Goal: Information Seeking & Learning: Check status

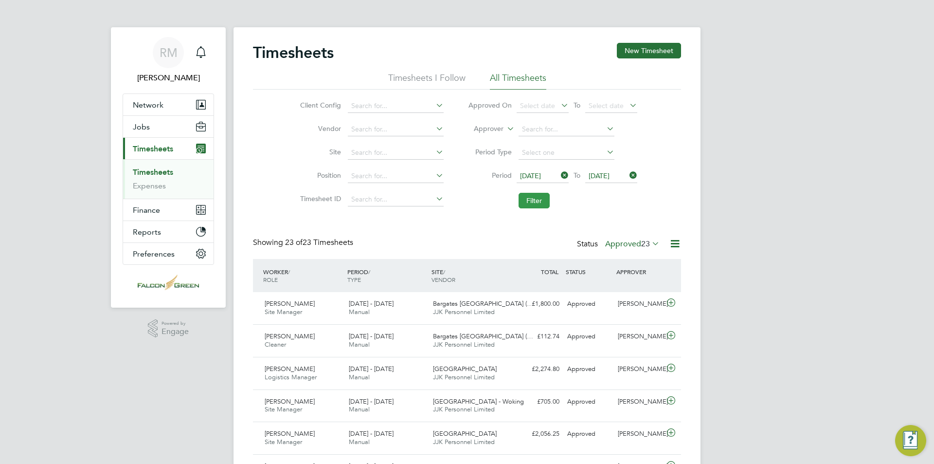
click at [536, 201] on button "Filter" at bounding box center [534, 201] width 31 height 16
click at [678, 248] on icon at bounding box center [675, 243] width 12 height 12
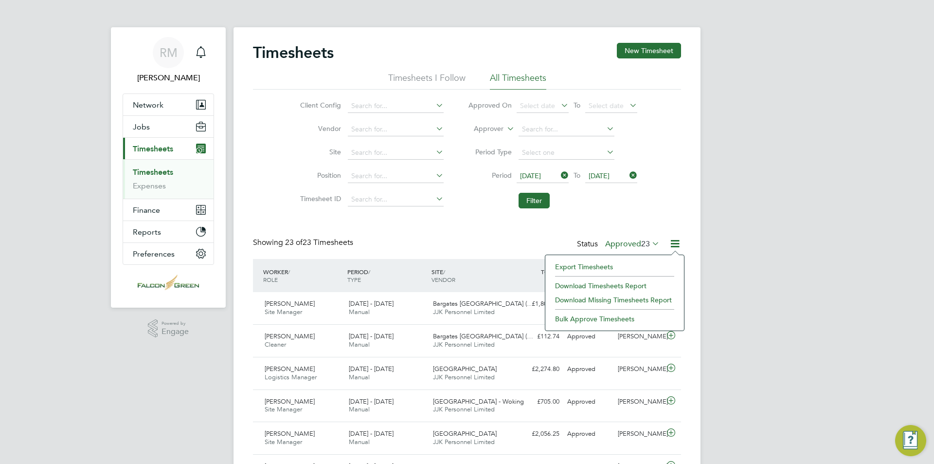
click at [625, 281] on li "Download Timesheets Report" at bounding box center [614, 286] width 129 height 14
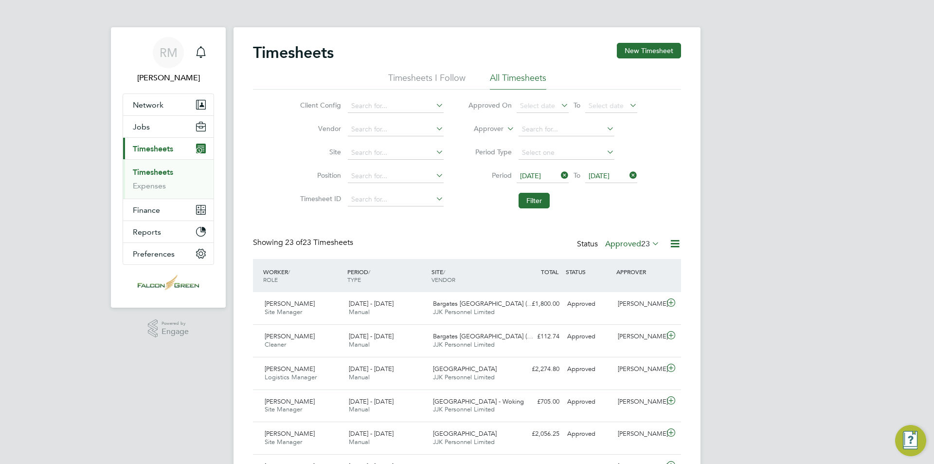
click at [541, 172] on span "[DATE]" at bounding box center [530, 175] width 21 height 9
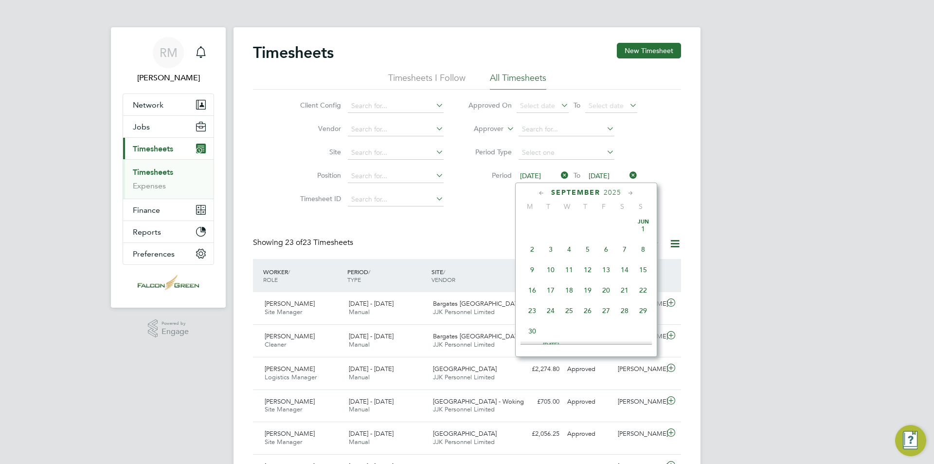
scroll to position [337, 0]
click at [536, 244] on span "8" at bounding box center [532, 241] width 18 height 18
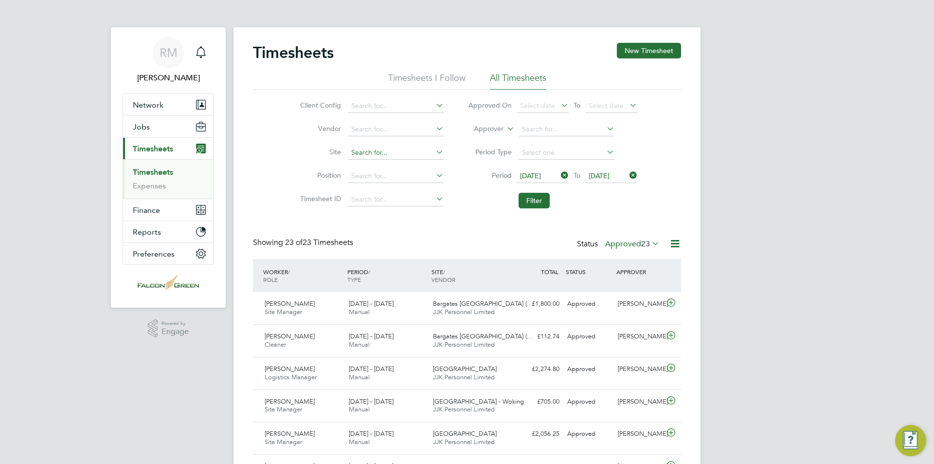
click at [373, 151] on input at bounding box center [396, 153] width 96 height 14
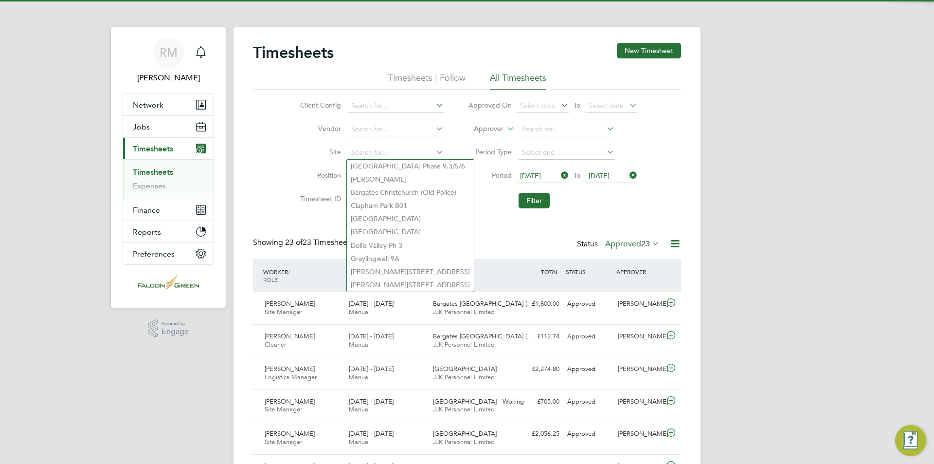
click at [316, 172] on label "Position" at bounding box center [319, 175] width 44 height 9
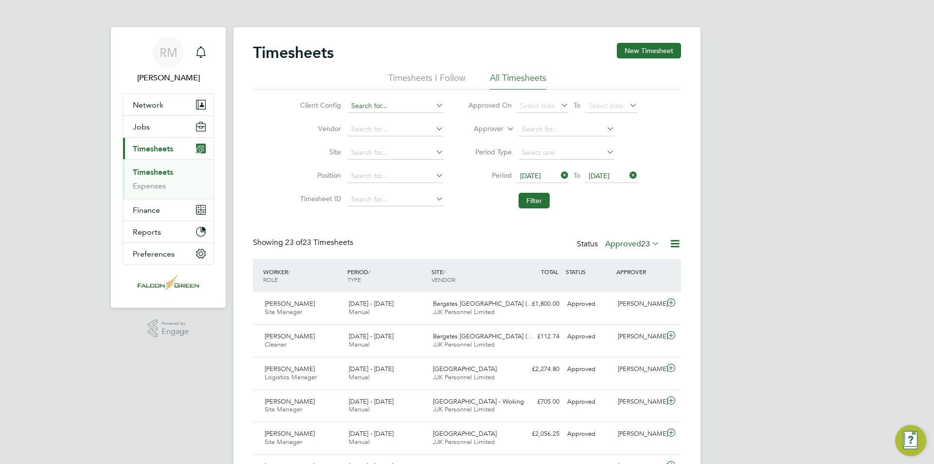
click at [366, 109] on input at bounding box center [396, 106] width 96 height 14
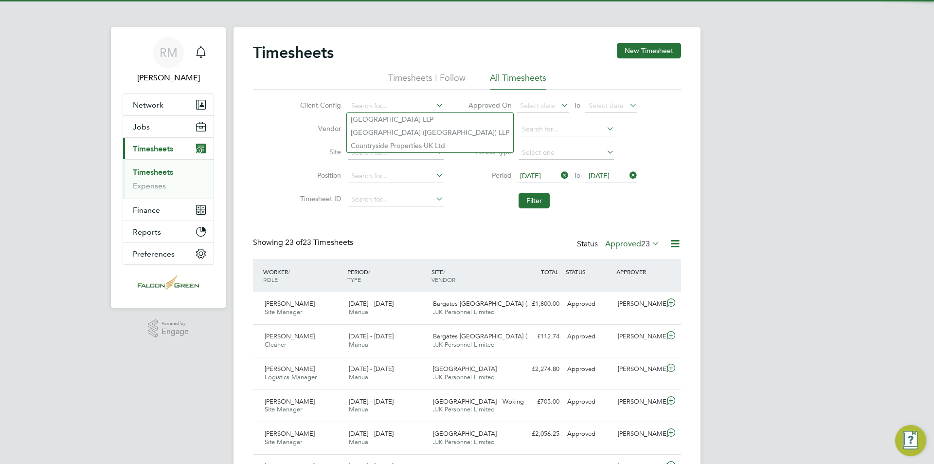
click at [324, 120] on li "Vendor" at bounding box center [370, 129] width 171 height 23
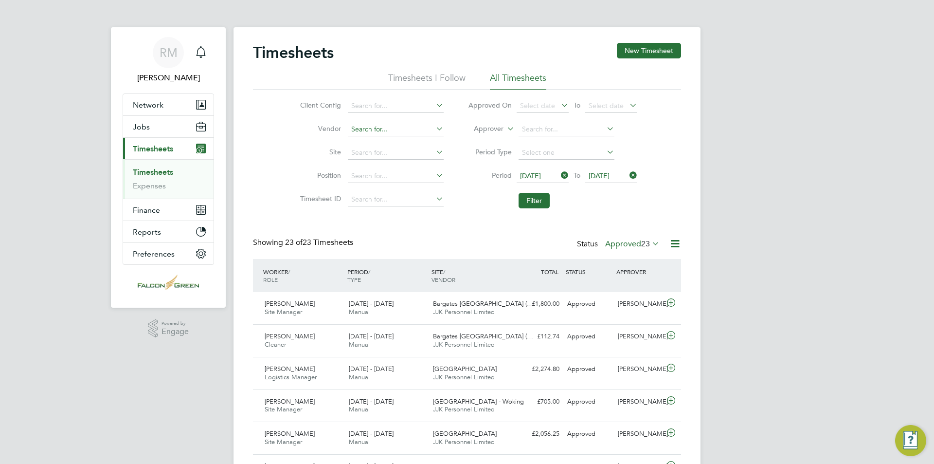
click at [362, 128] on input at bounding box center [396, 130] width 96 height 14
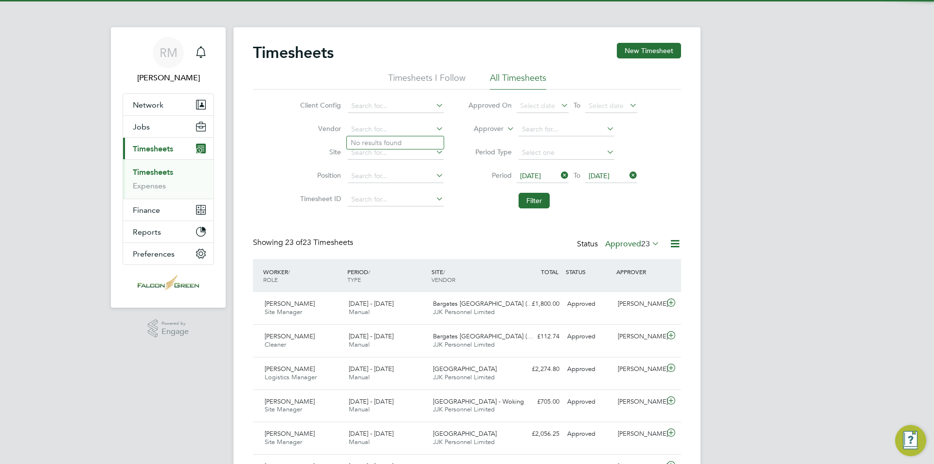
click at [312, 161] on li "Site" at bounding box center [370, 152] width 171 height 23
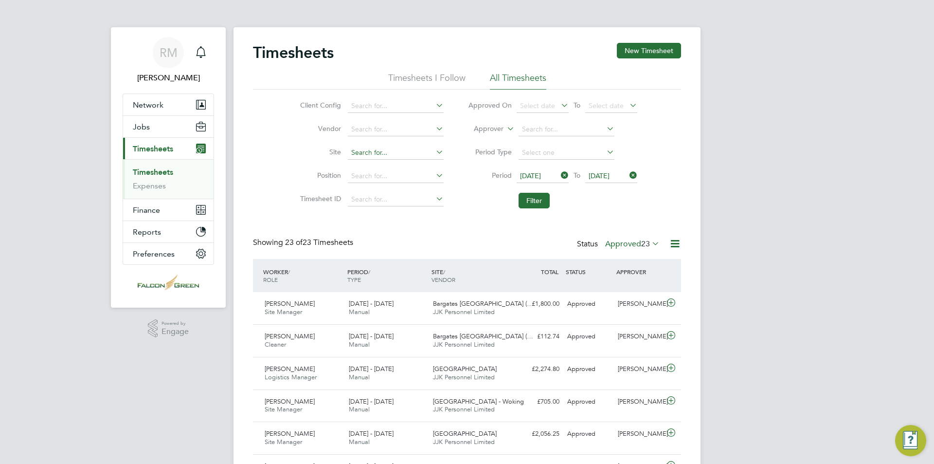
click at [361, 153] on input at bounding box center [396, 153] width 96 height 14
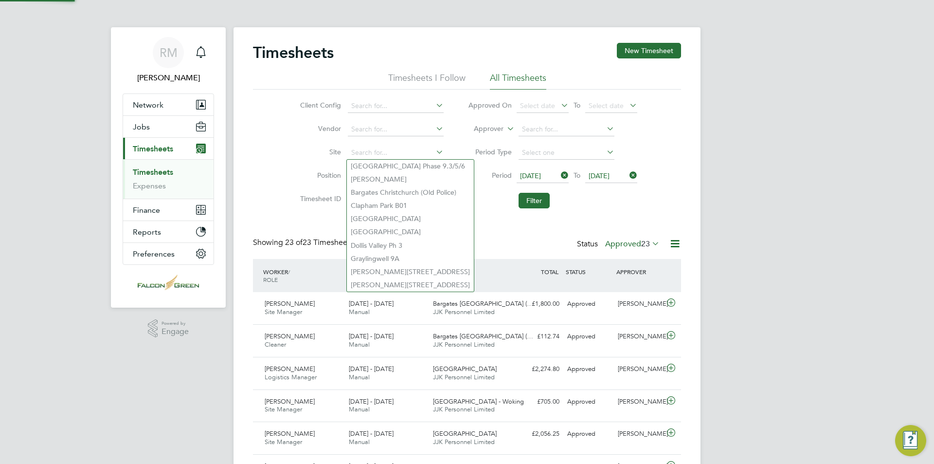
click at [319, 179] on label "Position" at bounding box center [319, 175] width 44 height 9
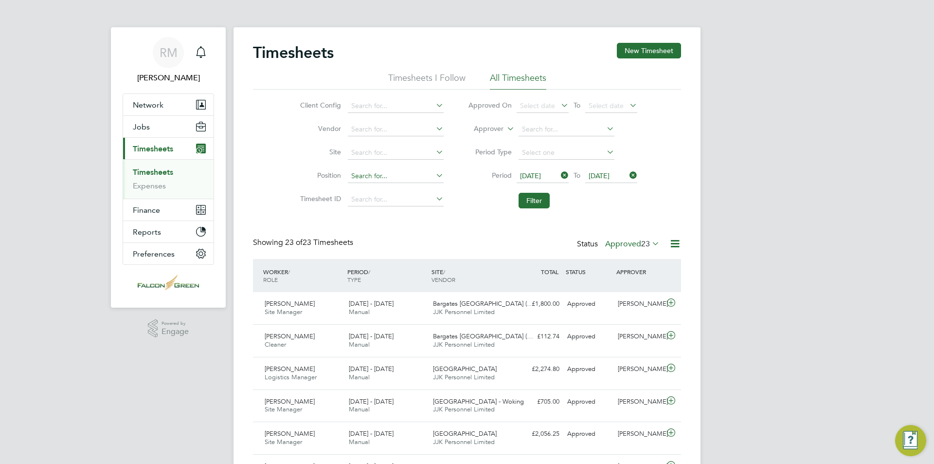
click at [354, 172] on input at bounding box center [396, 176] width 96 height 14
type input "mari"
click at [379, 179] on input at bounding box center [396, 176] width 96 height 14
click at [362, 204] on input at bounding box center [396, 200] width 96 height 14
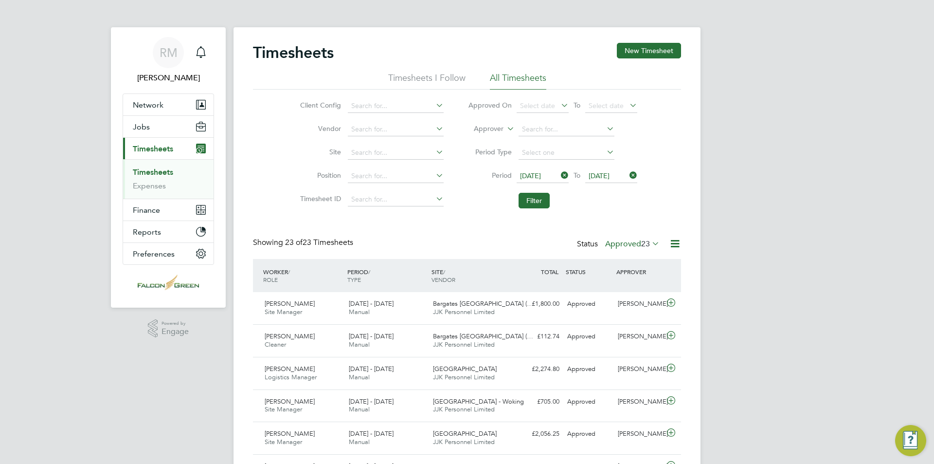
click at [306, 192] on li "Timesheet ID" at bounding box center [370, 199] width 171 height 23
click at [533, 200] on button "Filter" at bounding box center [534, 201] width 31 height 16
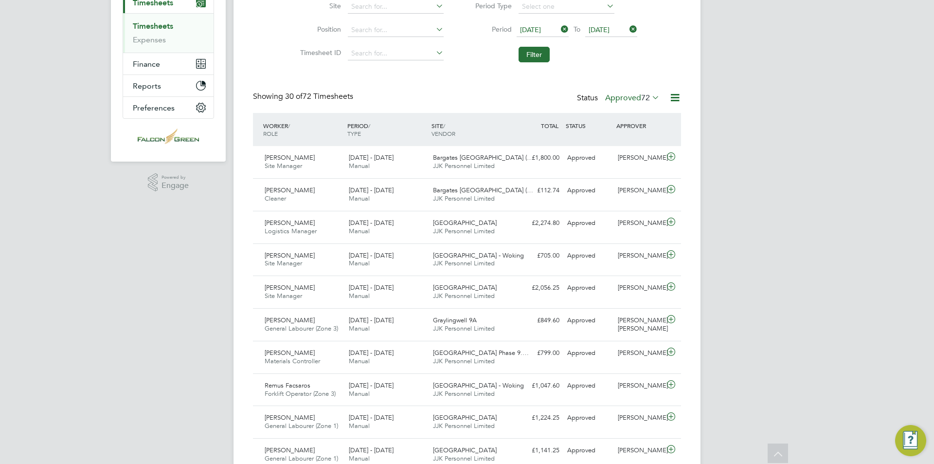
click at [275, 124] on div "WORKER / ROLE" at bounding box center [303, 129] width 84 height 25
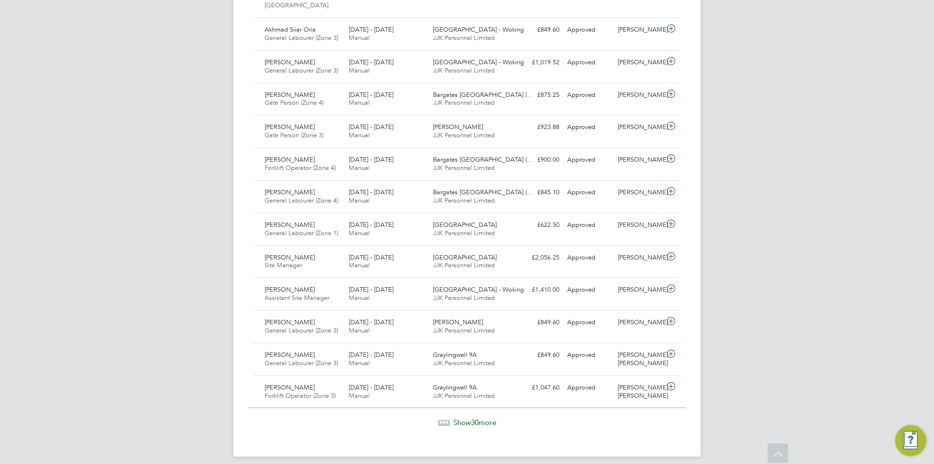
click at [466, 417] on span "Show 30 more" at bounding box center [474, 421] width 43 height 9
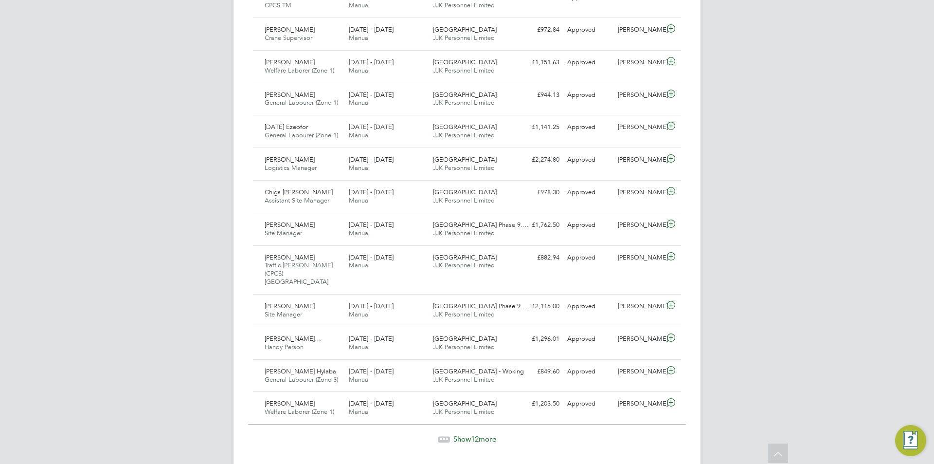
click at [470, 434] on span "Show 12 more" at bounding box center [474, 438] width 43 height 9
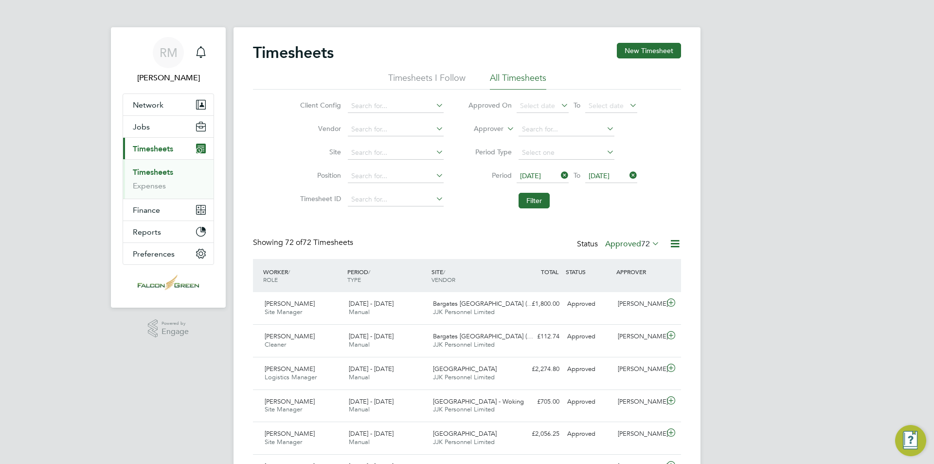
click at [151, 143] on button "Current page: Timesheets" at bounding box center [168, 148] width 90 height 21
click at [150, 127] on button "Jobs" at bounding box center [168, 126] width 90 height 21
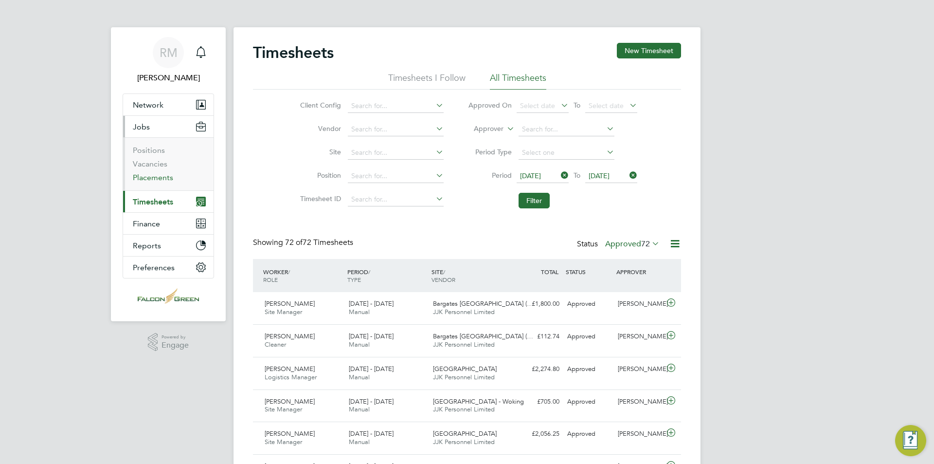
click at [149, 177] on link "Placements" at bounding box center [153, 177] width 40 height 9
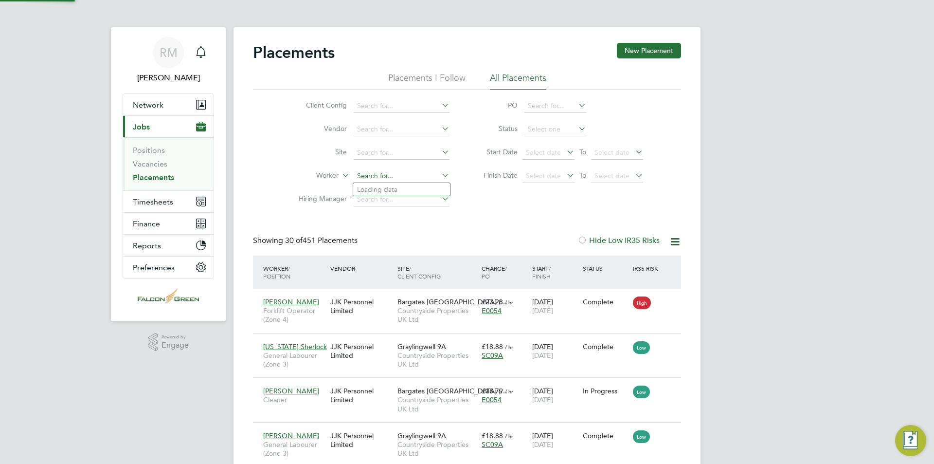
click at [379, 176] on input at bounding box center [402, 176] width 96 height 14
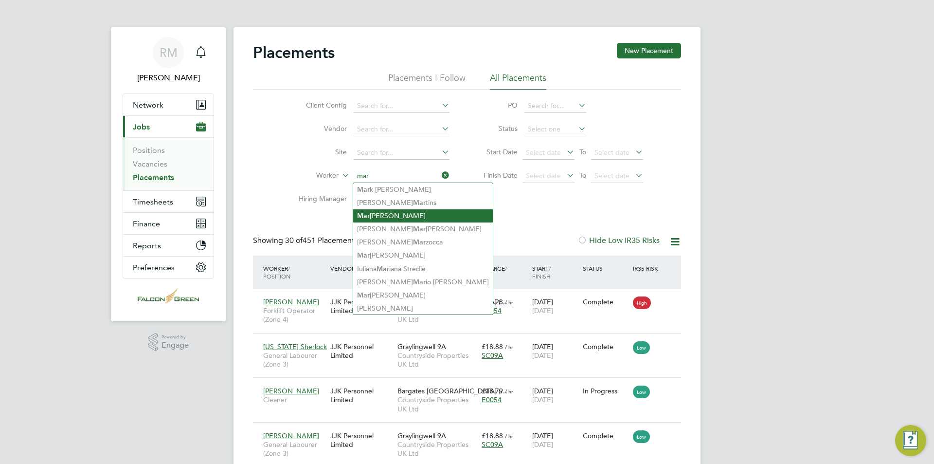
click at [389, 211] on li "Mar iah [PERSON_NAME]" at bounding box center [423, 215] width 140 height 13
type input "[PERSON_NAME]"
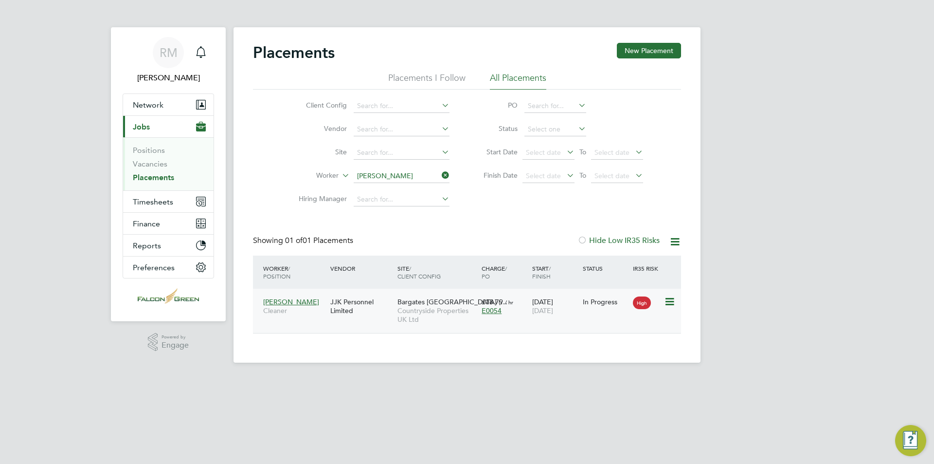
click at [448, 308] on span "Countryside Properties UK Ltd" at bounding box center [437, 315] width 79 height 18
click at [152, 204] on span "Timesheets" at bounding box center [153, 201] width 40 height 9
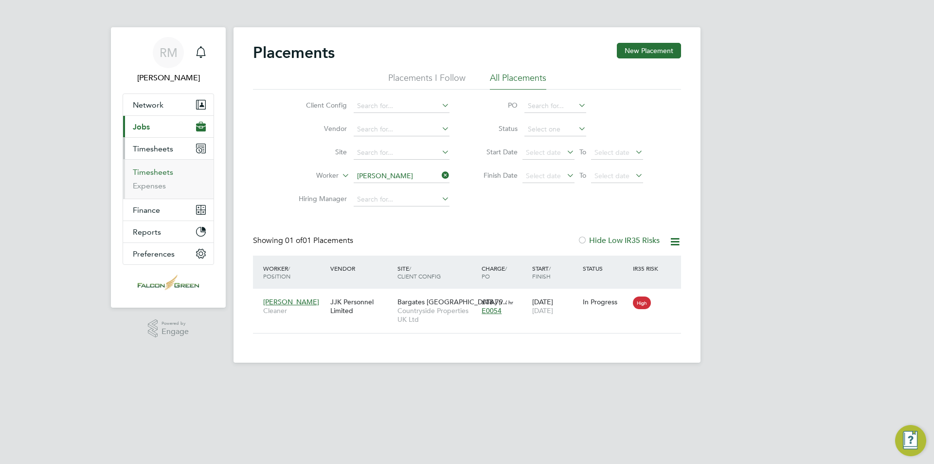
click at [160, 170] on link "Timesheets" at bounding box center [153, 171] width 40 height 9
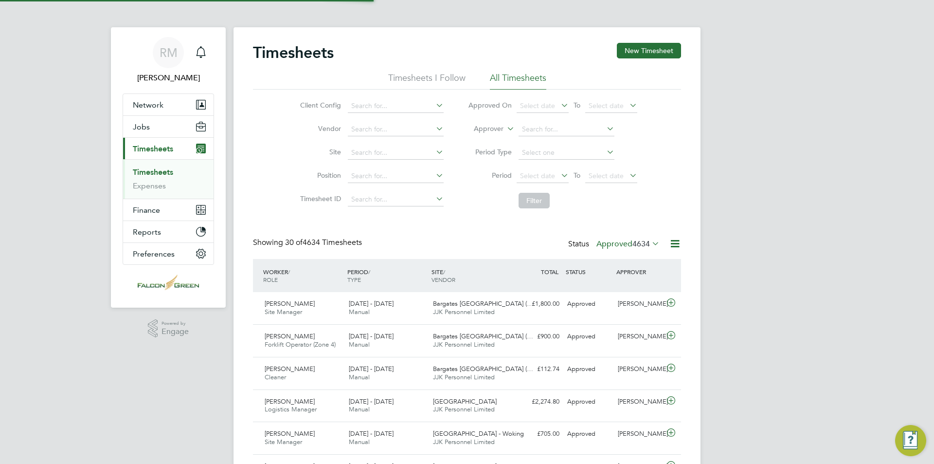
scroll to position [25, 85]
click at [552, 172] on span "Select date" at bounding box center [537, 175] width 35 height 9
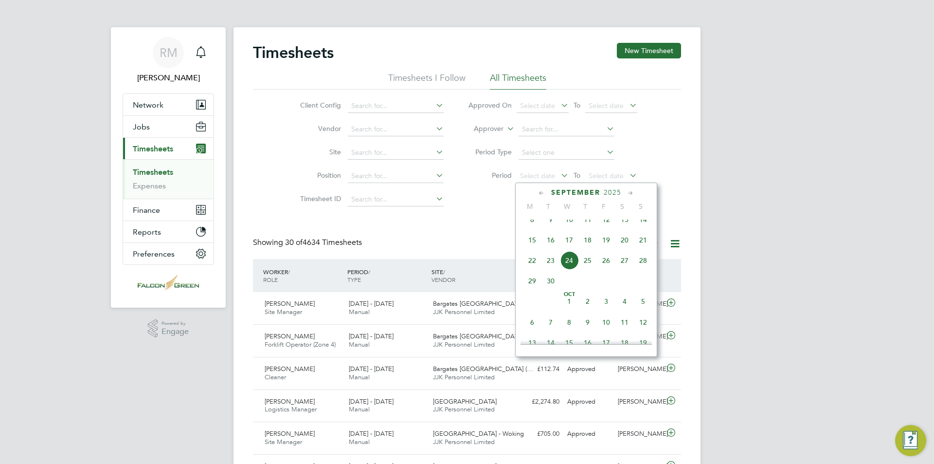
click at [536, 249] on span "15" at bounding box center [532, 240] width 18 height 18
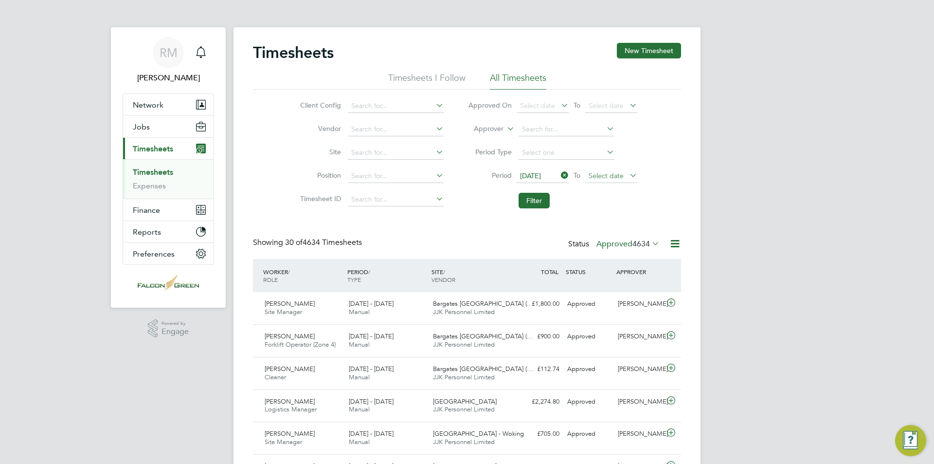
click at [602, 176] on span "Select date" at bounding box center [606, 175] width 35 height 9
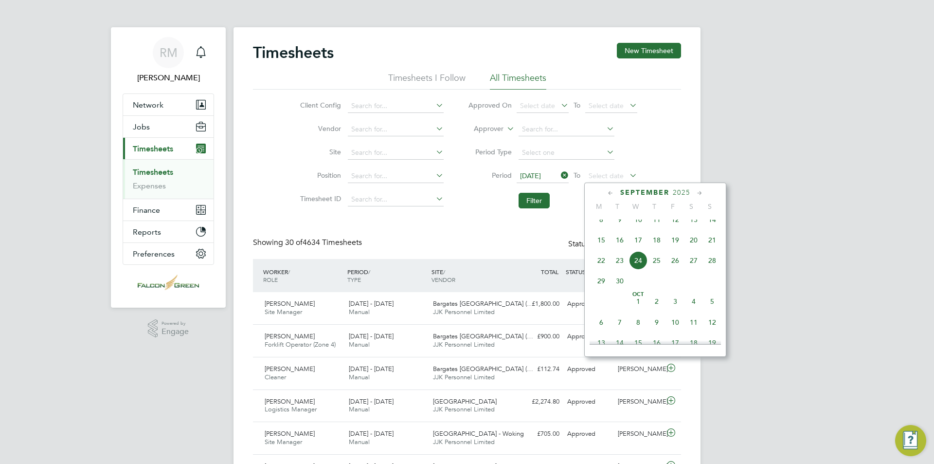
drag, startPoint x: 713, startPoint y: 251, endPoint x: 656, endPoint y: 245, distance: 56.8
click at [713, 249] on span "21" at bounding box center [712, 240] width 18 height 18
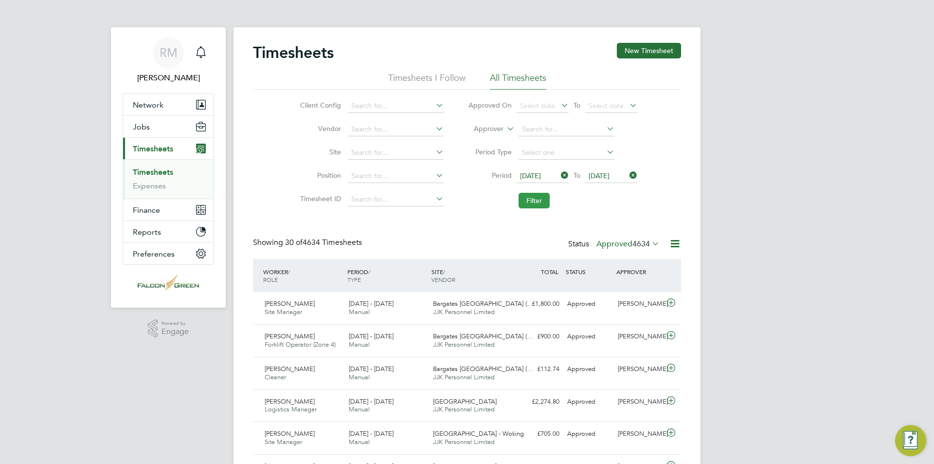
click at [526, 199] on button "Filter" at bounding box center [534, 201] width 31 height 16
click at [627, 242] on label "Approved 24" at bounding box center [632, 244] width 54 height 10
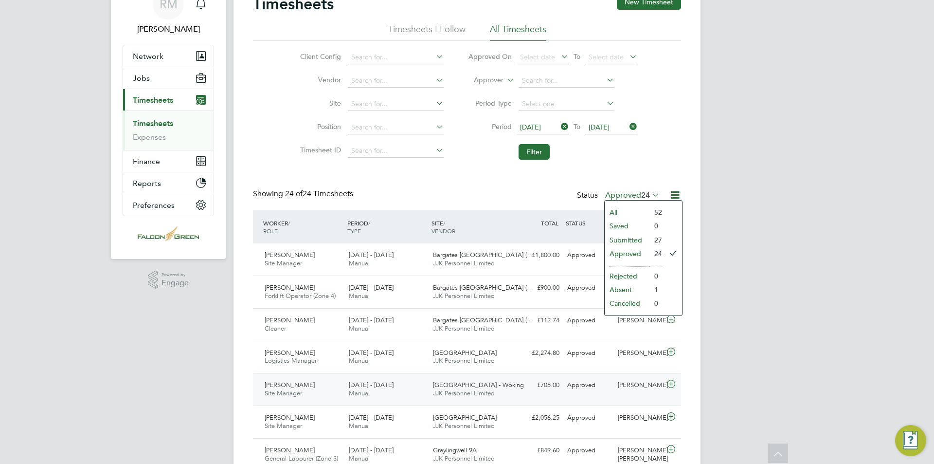
click at [425, 389] on div "[DATE] - [DATE] Manual" at bounding box center [387, 389] width 84 height 24
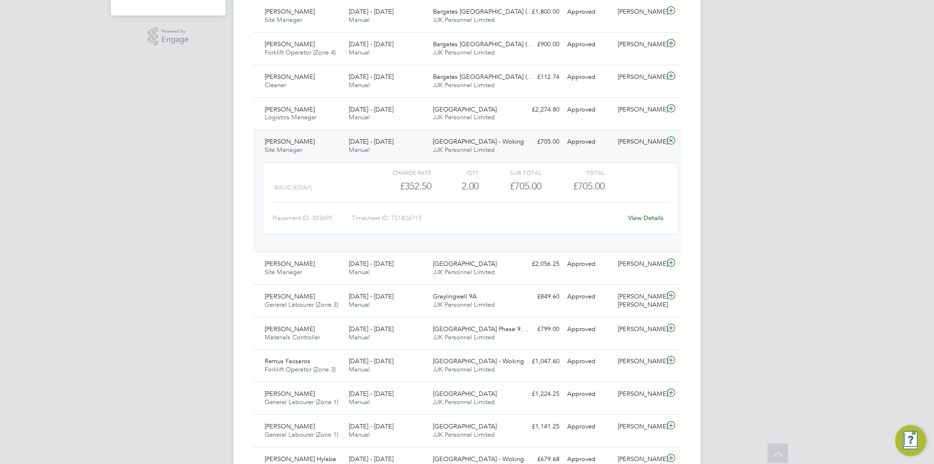
click at [645, 217] on link "View Details" at bounding box center [646, 218] width 36 height 8
click at [417, 143] on div "[DATE] - [DATE] Manual" at bounding box center [387, 146] width 84 height 24
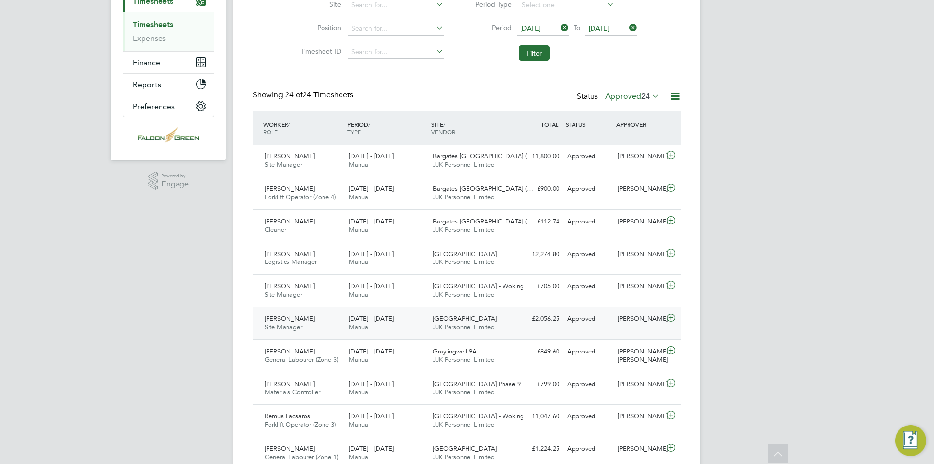
scroll to position [146, 0]
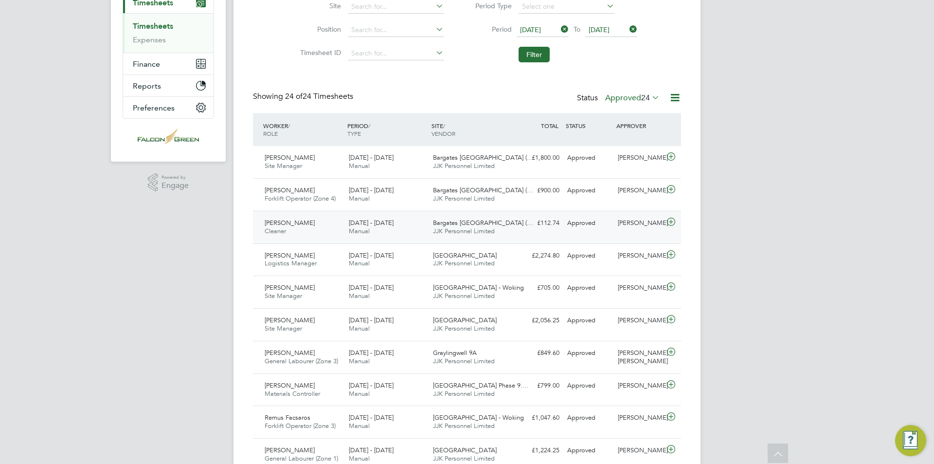
click at [411, 219] on div "[DATE] - [DATE] Manual" at bounding box center [387, 227] width 84 height 24
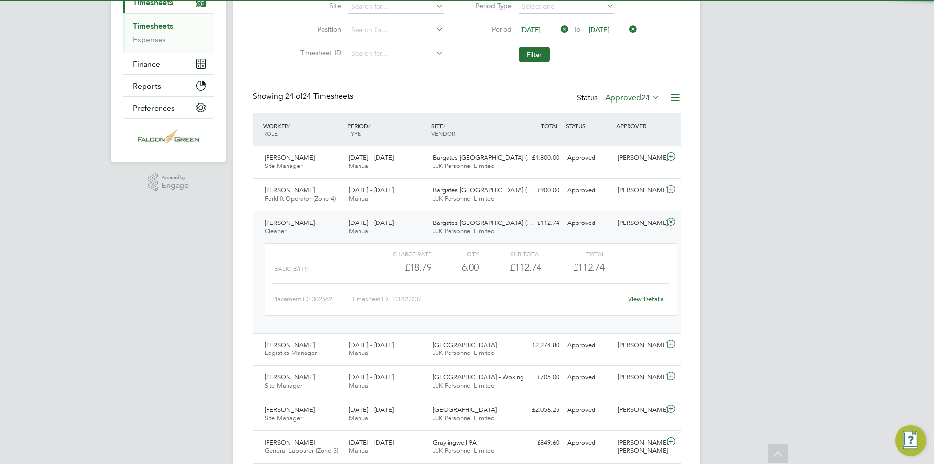
scroll to position [138, 0]
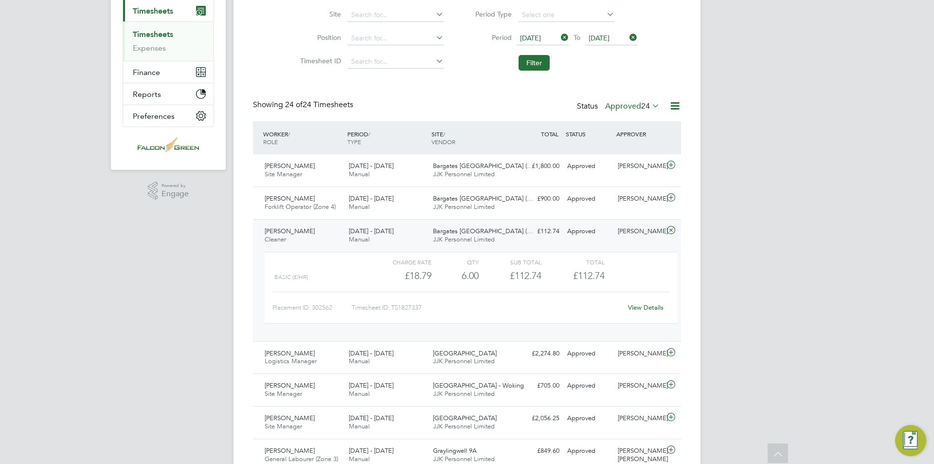
click at [420, 231] on div "[DATE] - [DATE] Manual" at bounding box center [387, 235] width 84 height 24
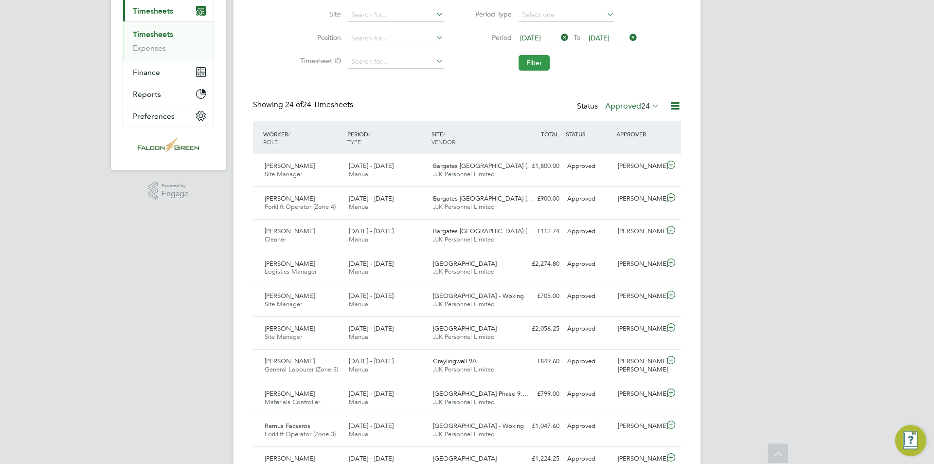
click at [541, 67] on button "Filter" at bounding box center [534, 63] width 31 height 16
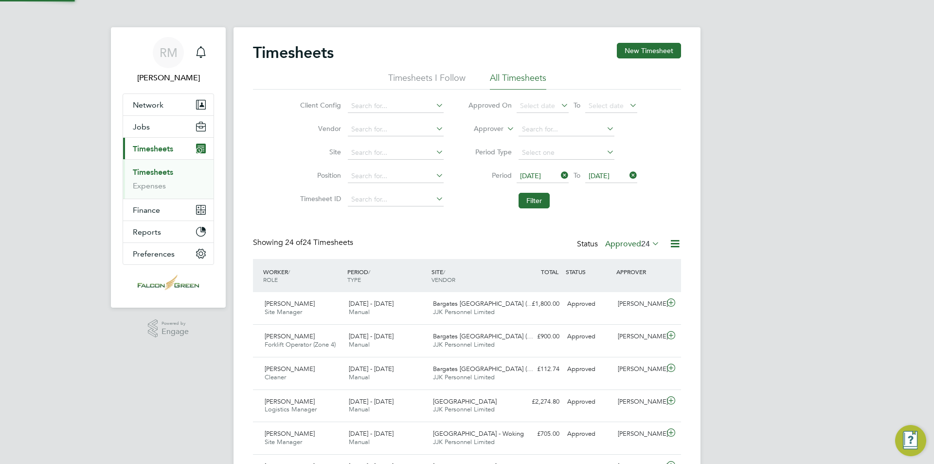
scroll to position [5, 5]
click at [539, 198] on button "Filter" at bounding box center [534, 201] width 31 height 16
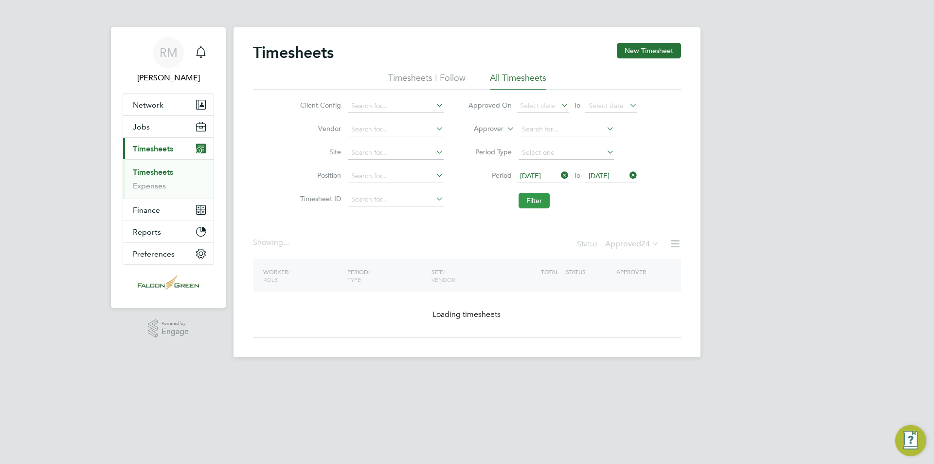
click at [539, 198] on button "Filter" at bounding box center [534, 201] width 31 height 16
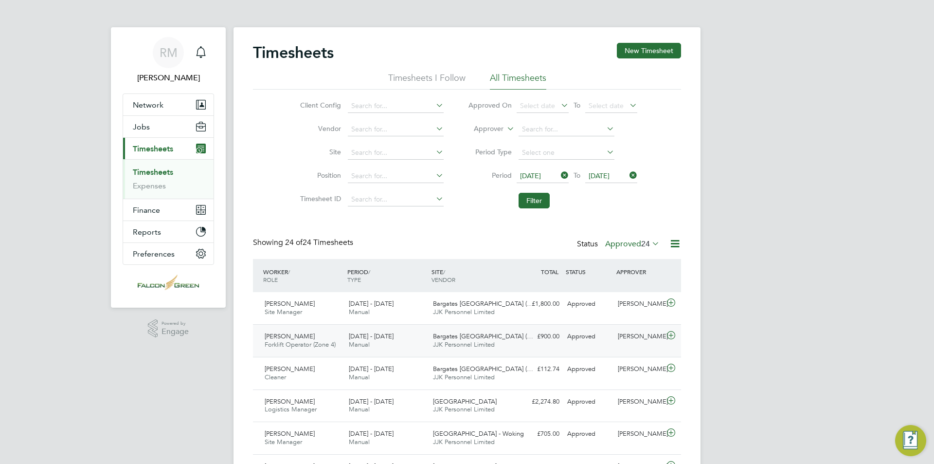
click at [498, 341] on div "Bargates [GEOGRAPHIC_DATA] (… JJK Personnel Limited" at bounding box center [471, 340] width 84 height 24
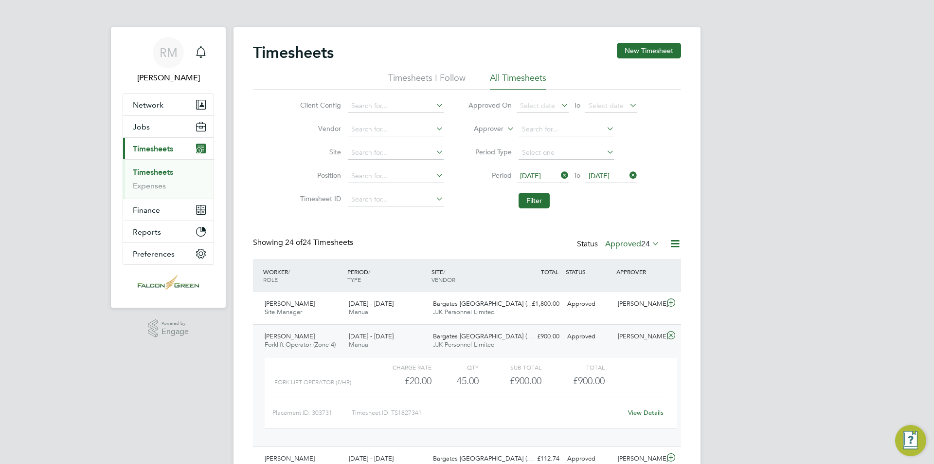
click at [428, 334] on div "[DATE] - [DATE] Manual" at bounding box center [387, 340] width 84 height 24
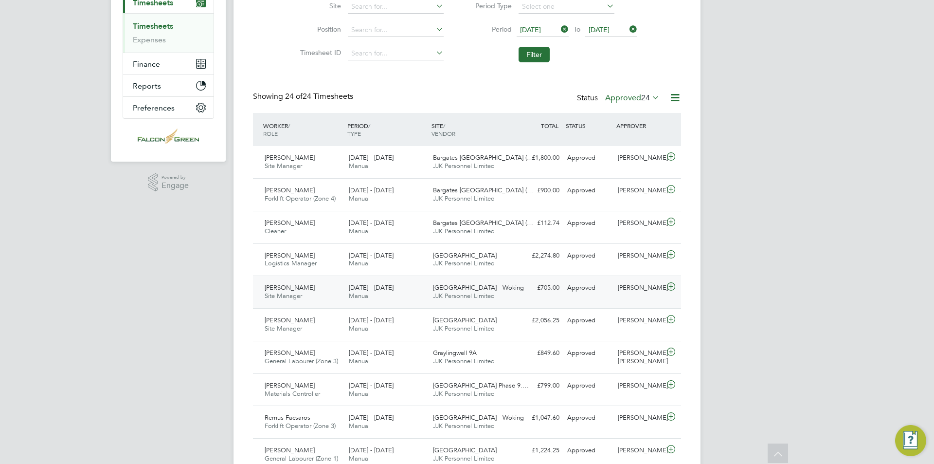
click at [425, 299] on div "[DATE] - [DATE] Manual" at bounding box center [387, 292] width 84 height 24
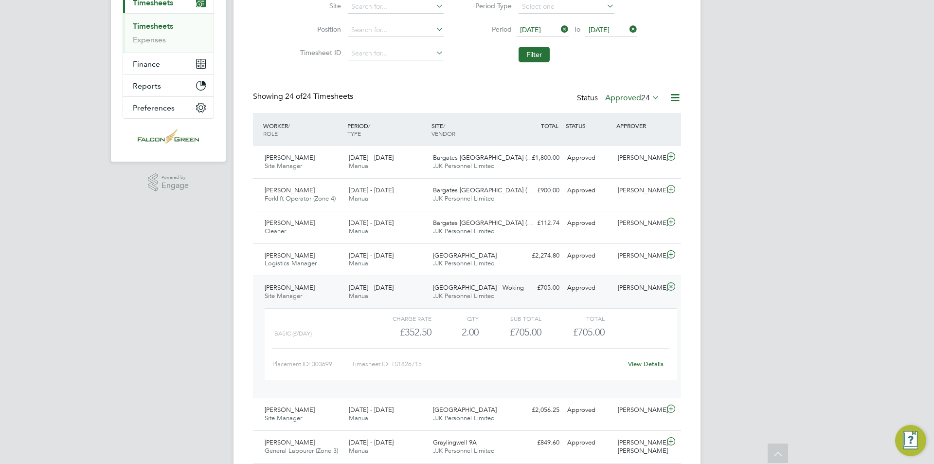
click at [415, 305] on div "Charge rate QTY Sub Total Total Basic (£/day) £352.50 2 2.00 2 £705.00 £705.00 …" at bounding box center [471, 349] width 420 height 90
click at [416, 292] on div "[DATE] - [DATE] Manual" at bounding box center [387, 292] width 84 height 24
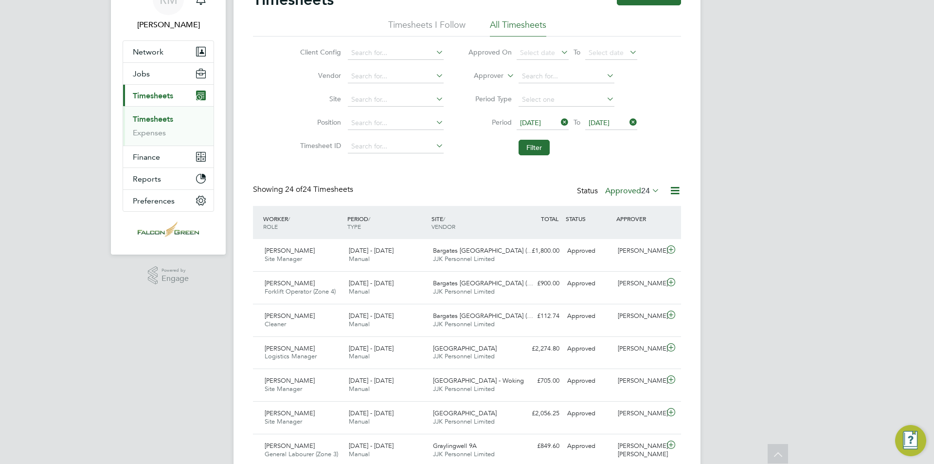
scroll to position [0, 0]
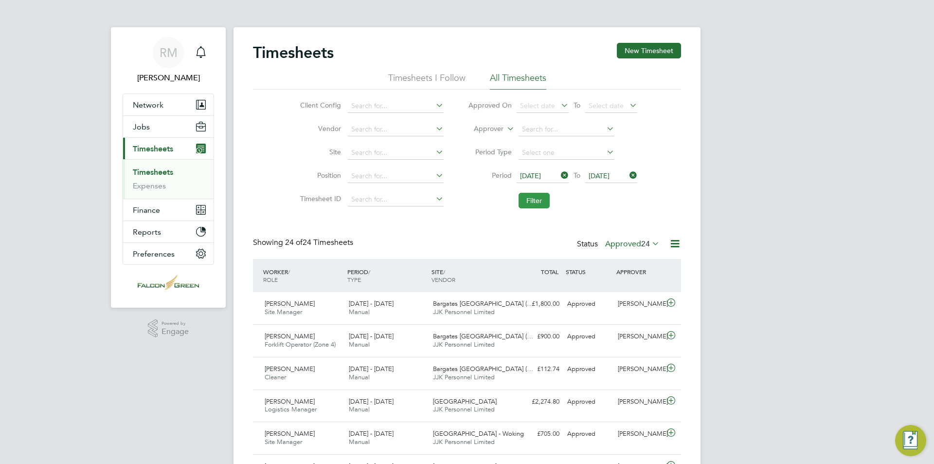
click at [540, 206] on button "Filter" at bounding box center [534, 201] width 31 height 16
click at [539, 204] on button "Filter" at bounding box center [534, 201] width 31 height 16
click at [527, 203] on button "Filter" at bounding box center [534, 201] width 31 height 16
click at [543, 204] on button "Filter" at bounding box center [534, 201] width 31 height 16
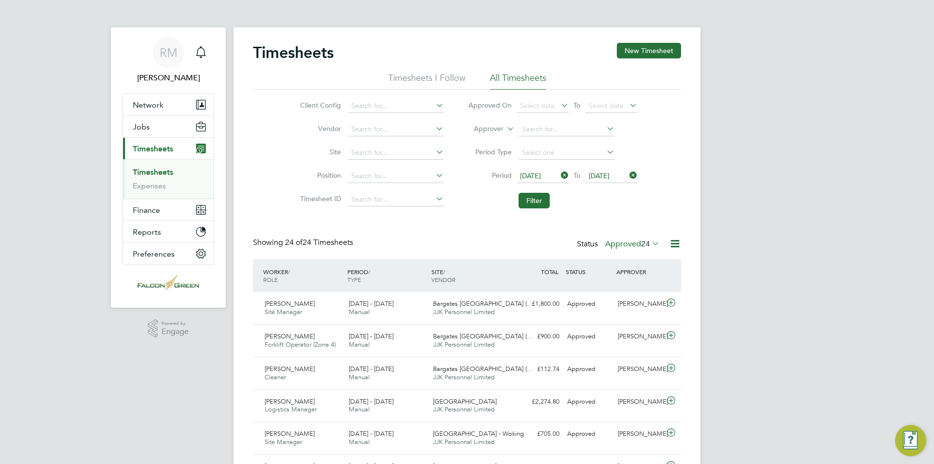
click at [641, 244] on span "24" at bounding box center [645, 244] width 9 height 10
click at [543, 200] on button "Filter" at bounding box center [534, 201] width 31 height 16
click at [531, 195] on button "Filter" at bounding box center [534, 201] width 31 height 16
click at [531, 193] on button "Filter" at bounding box center [534, 201] width 31 height 16
click at [538, 198] on button "Filter" at bounding box center [534, 201] width 31 height 16
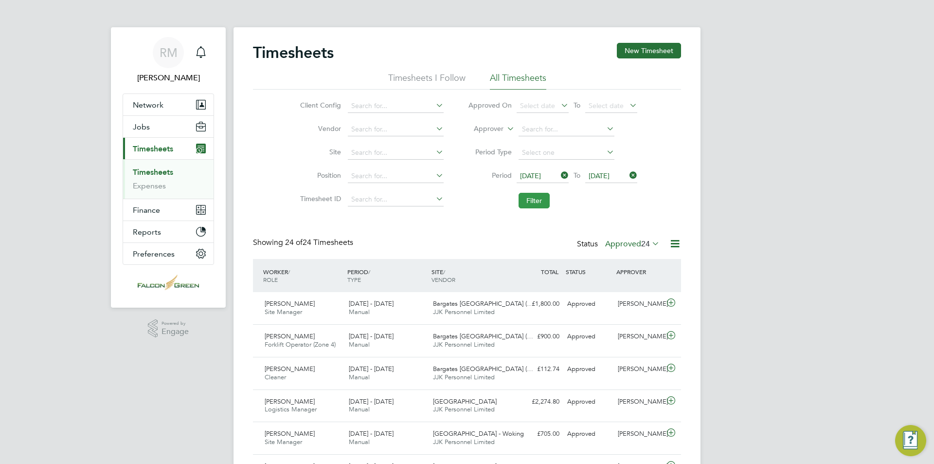
click at [531, 206] on button "Filter" at bounding box center [534, 201] width 31 height 16
click at [548, 207] on button "Filter" at bounding box center [534, 201] width 31 height 16
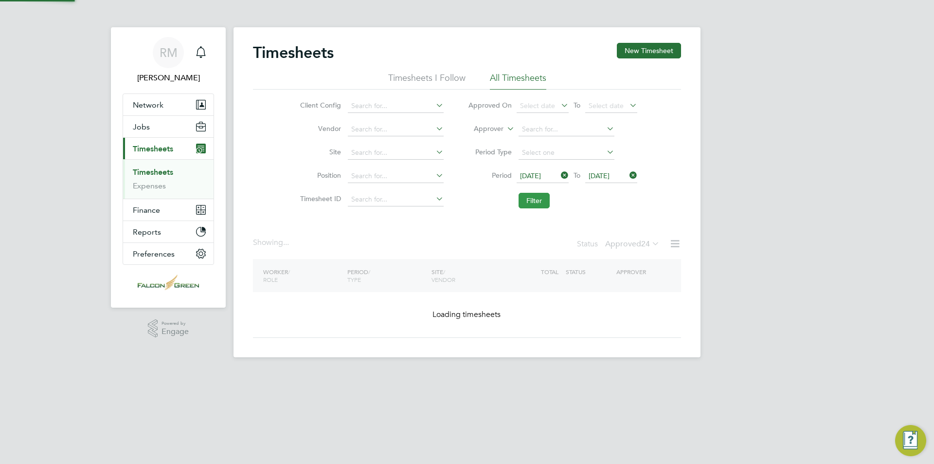
click at [542, 202] on button "Filter" at bounding box center [534, 201] width 31 height 16
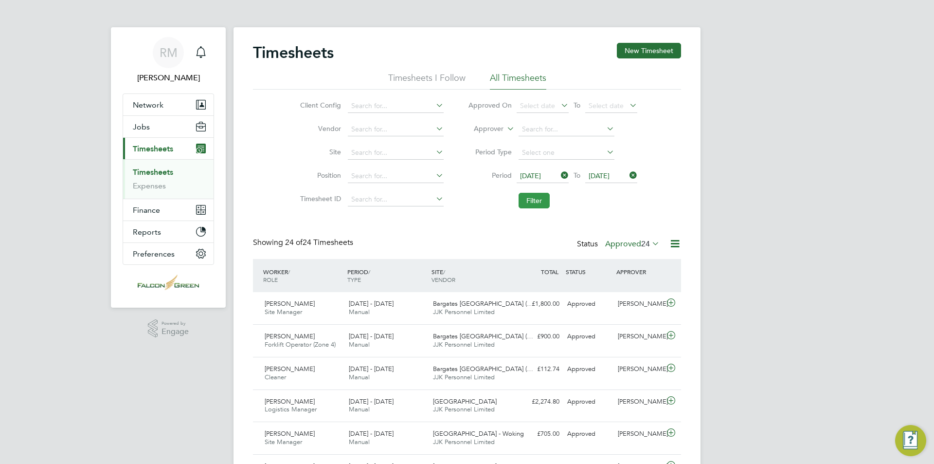
click at [533, 203] on button "Filter" at bounding box center [534, 201] width 31 height 16
click at [537, 197] on button "Filter" at bounding box center [534, 201] width 31 height 16
click at [532, 199] on button "Filter" at bounding box center [534, 201] width 31 height 16
click at [533, 200] on button "Filter" at bounding box center [534, 201] width 31 height 16
click at [650, 246] on icon at bounding box center [650, 243] width 0 height 14
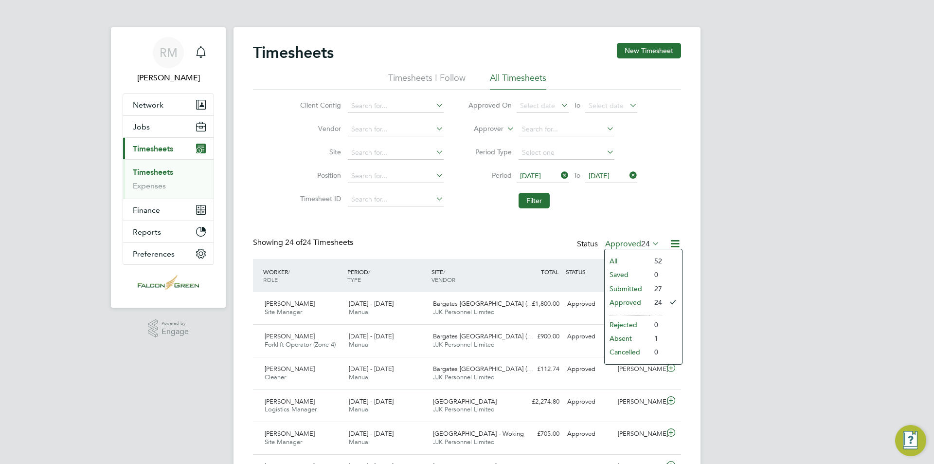
click at [542, 199] on button "Filter" at bounding box center [534, 201] width 31 height 16
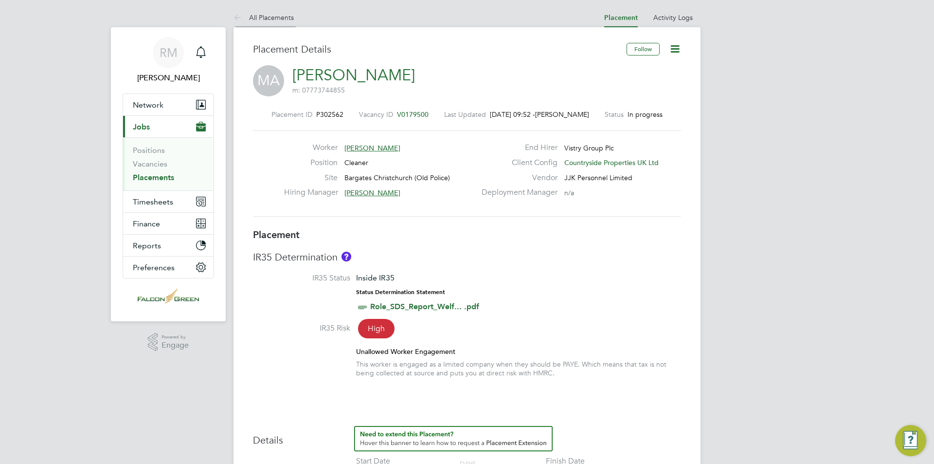
click at [253, 17] on link "All Placements" at bounding box center [264, 17] width 60 height 9
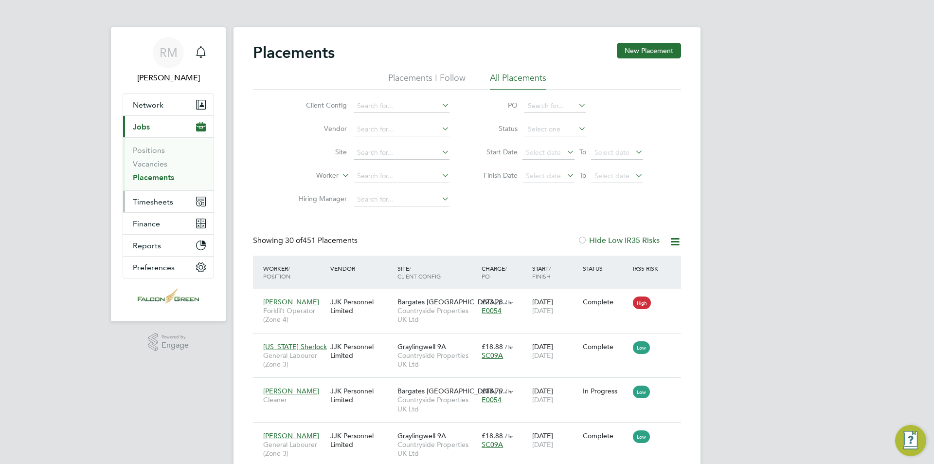
click at [154, 204] on span "Timesheets" at bounding box center [153, 201] width 40 height 9
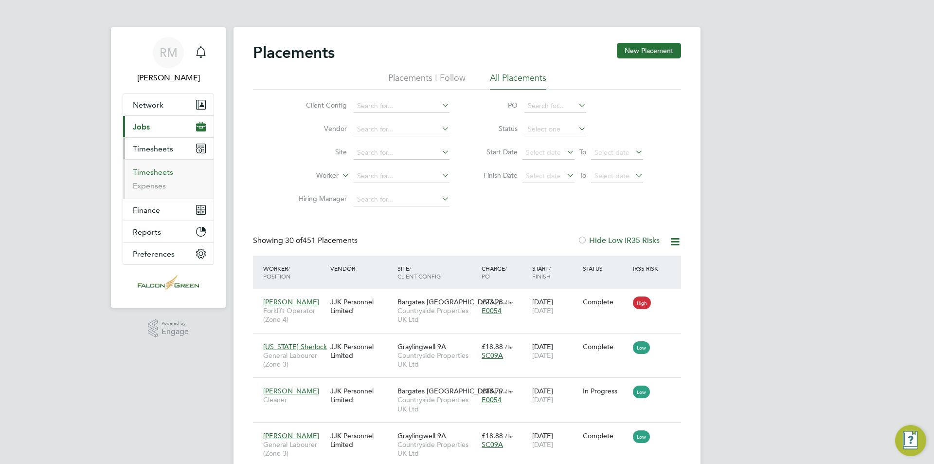
click at [154, 174] on link "Timesheets" at bounding box center [153, 171] width 40 height 9
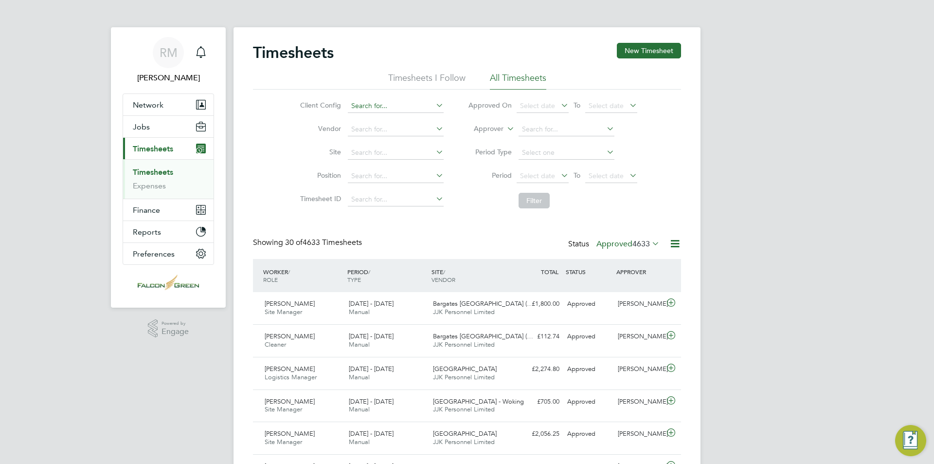
click at [399, 103] on input at bounding box center [396, 106] width 96 height 14
click at [314, 128] on label "Vendor" at bounding box center [319, 128] width 44 height 9
click at [359, 129] on input at bounding box center [396, 130] width 96 height 14
click at [360, 151] on input at bounding box center [396, 153] width 96 height 14
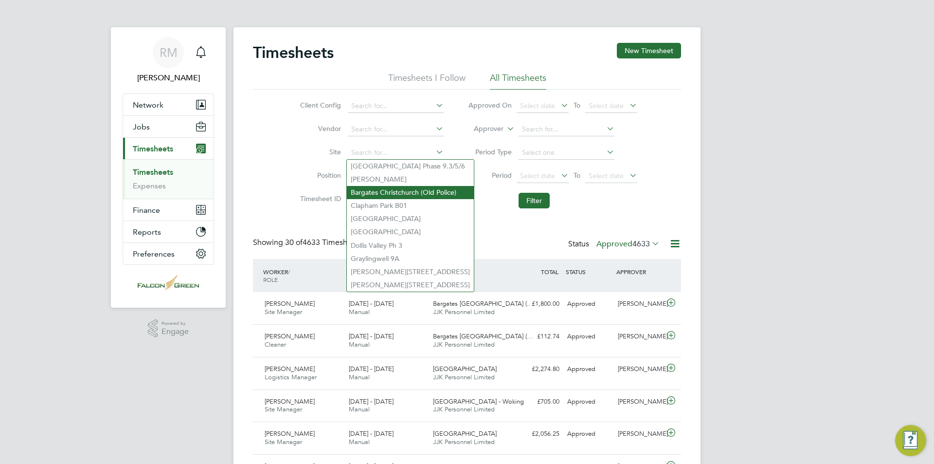
click at [392, 190] on li "Bargates Christchurch (Old Police)" at bounding box center [410, 192] width 127 height 13
type input "Bargates Christchurch (Old Police)"
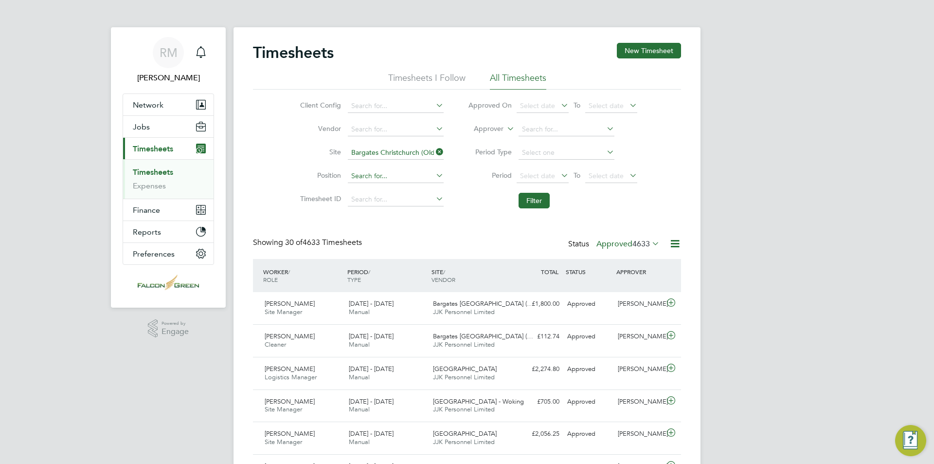
click at [392, 178] on input at bounding box center [396, 176] width 96 height 14
type input "c"
click at [526, 199] on button "Filter" at bounding box center [534, 201] width 31 height 16
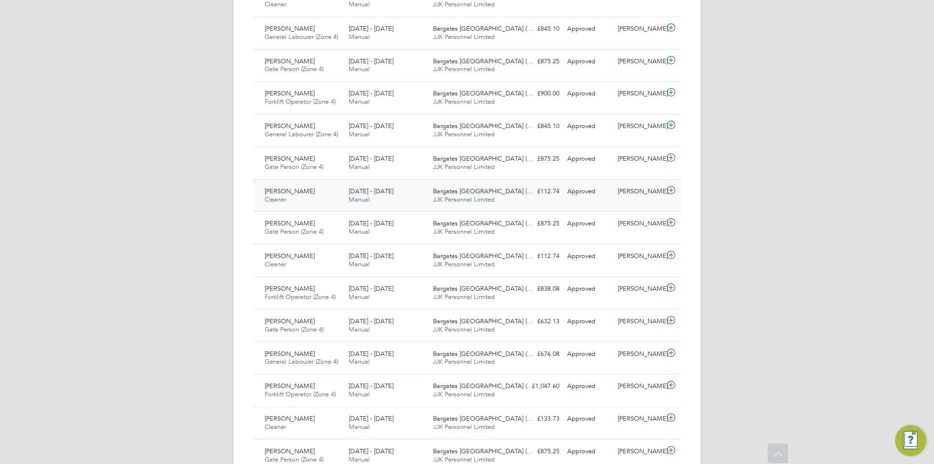
scroll to position [389, 0]
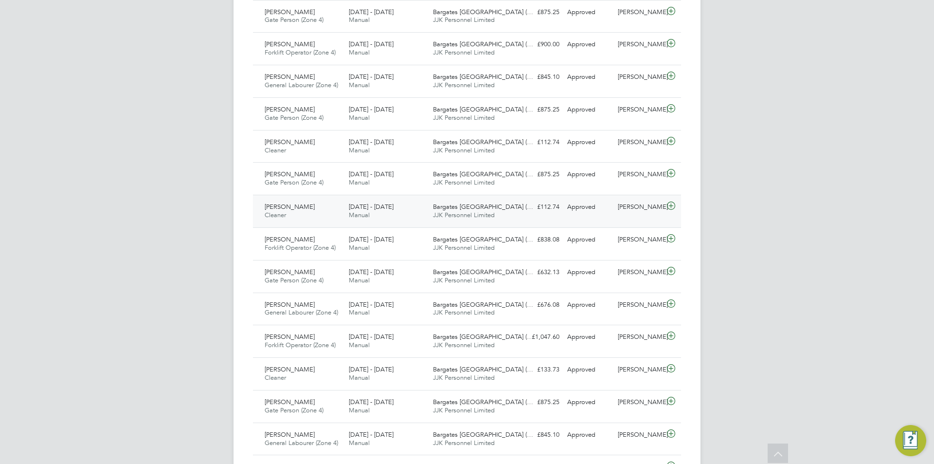
click at [505, 213] on div "Bargates [GEOGRAPHIC_DATA] (… JJK Personnel Limited" at bounding box center [471, 211] width 84 height 24
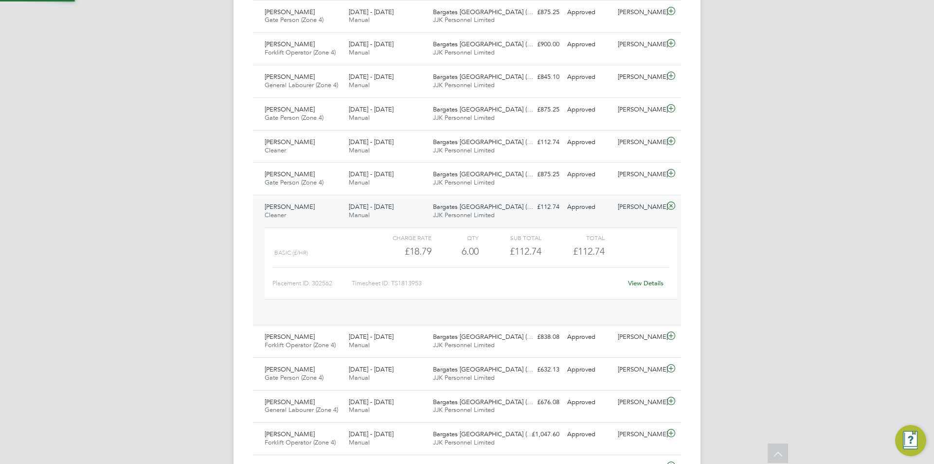
scroll to position [17, 95]
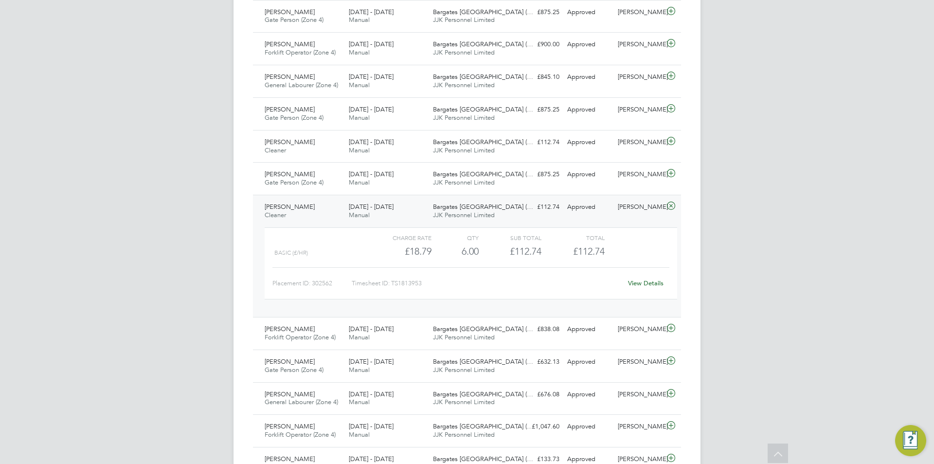
click at [645, 285] on link "View Details" at bounding box center [646, 283] width 36 height 8
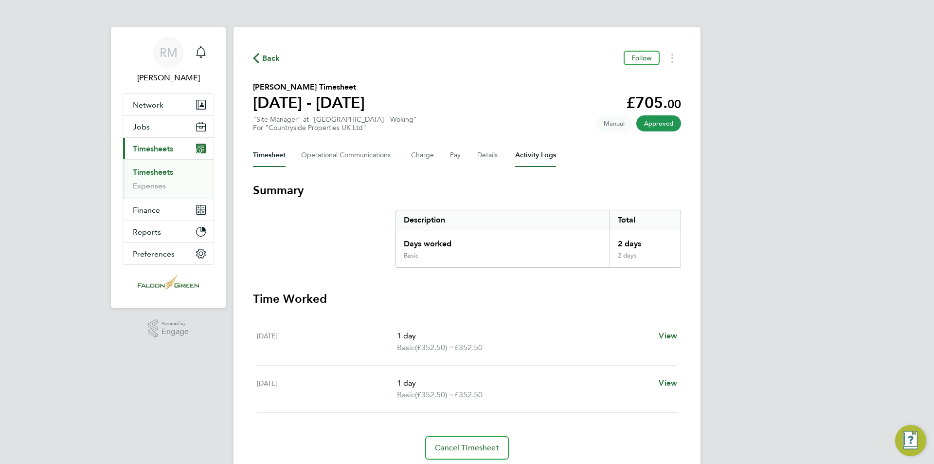
click at [529, 153] on Logs-tab "Activity Logs" at bounding box center [535, 155] width 41 height 23
